Goal: Task Accomplishment & Management: Complete application form

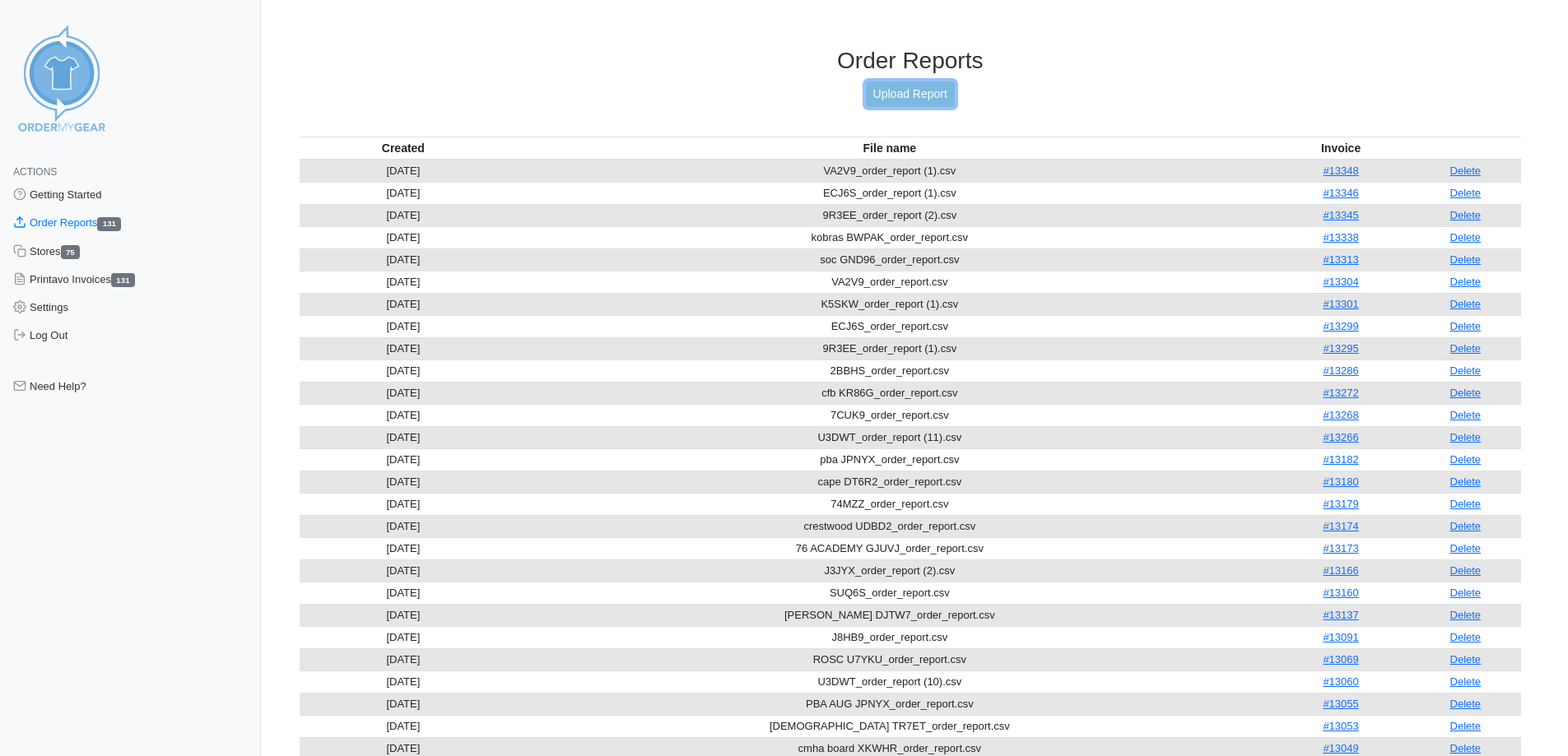
click at [886, 90] on link "Upload Report" at bounding box center [910, 94] width 89 height 26
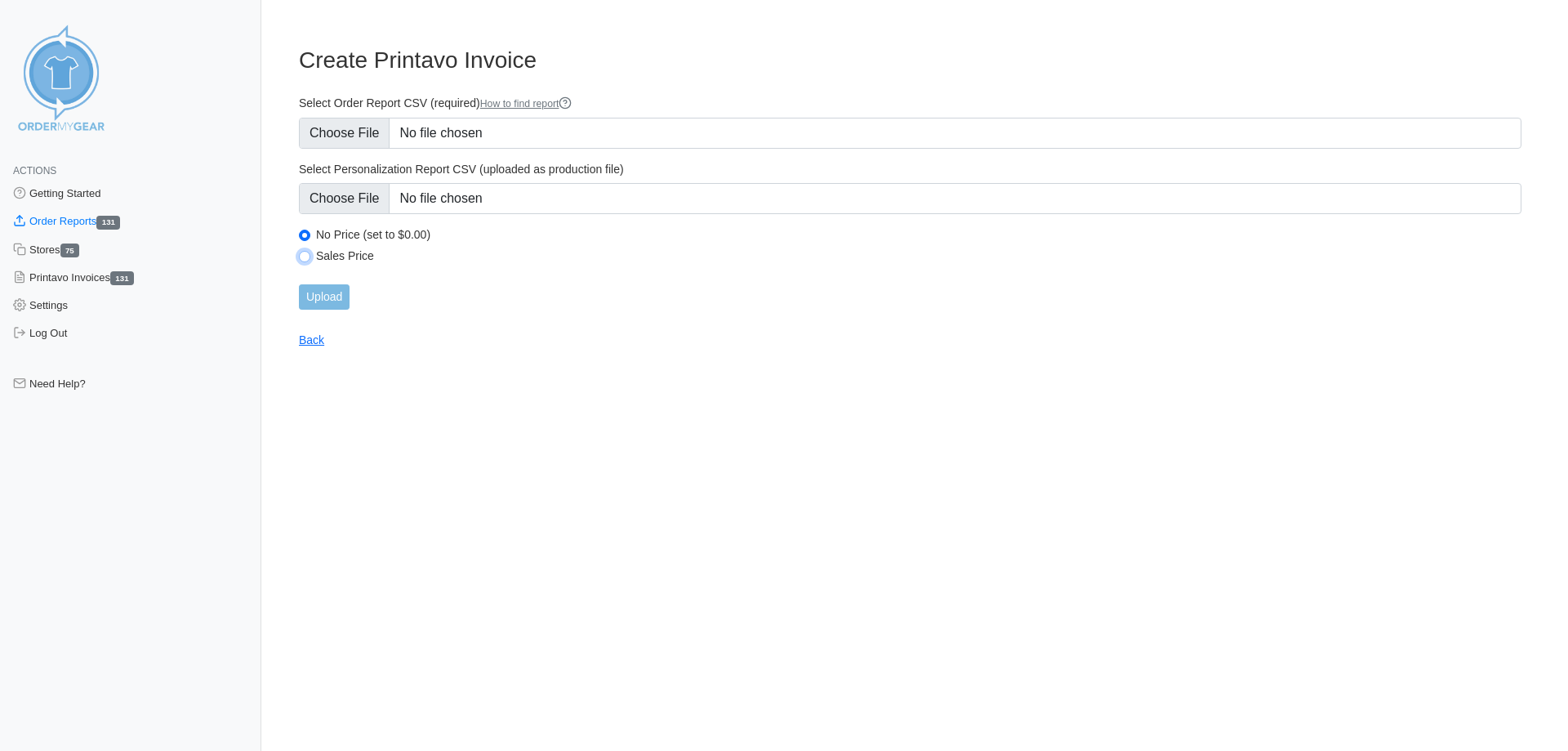
click at [304, 260] on input "Sales Price" at bounding box center [304, 256] width 11 height 11
radio input "true"
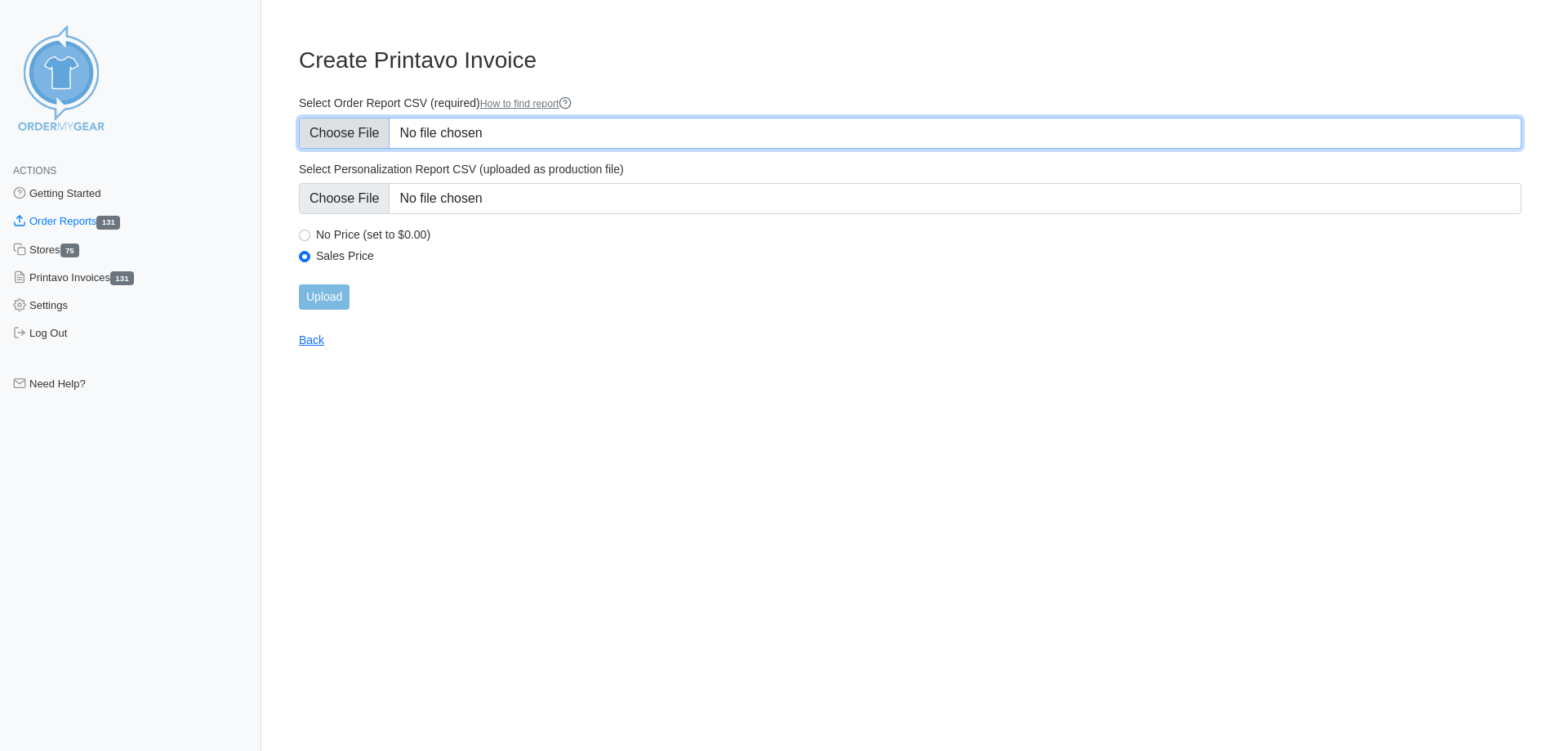
click at [358, 136] on input "Select Order Report CSV (required) How to find report" at bounding box center [909, 133] width 1222 height 31
type input "C:\fakepath\J8HB9_order_report (1).csv"
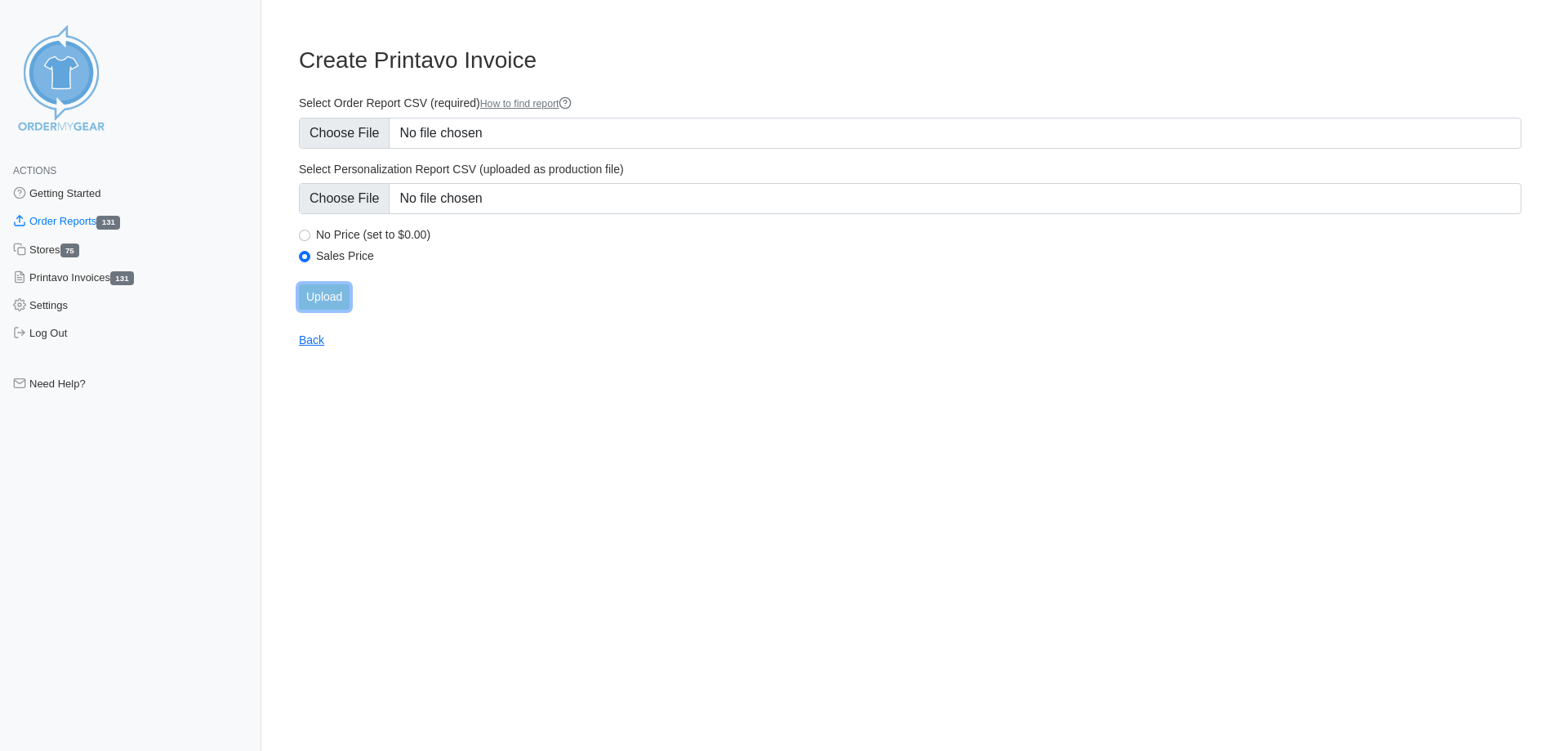
click at [321, 297] on input "Upload" at bounding box center [323, 297] width 51 height 26
